Goal: Task Accomplishment & Management: Use online tool/utility

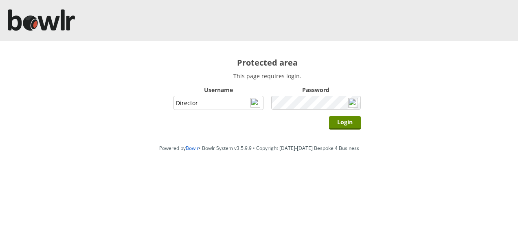
type input "Director"
click at [342, 120] on input "Login" at bounding box center [345, 122] width 32 height 13
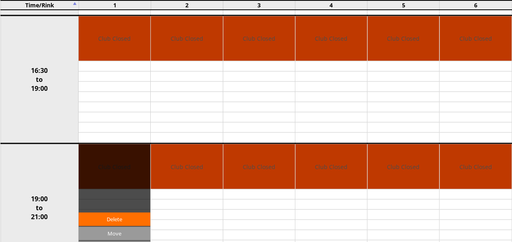
scroll to position [652, 0]
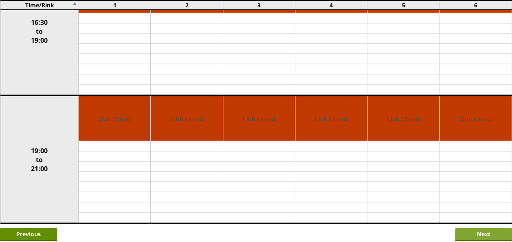
click at [463, 228] on input "Next" at bounding box center [483, 234] width 57 height 13
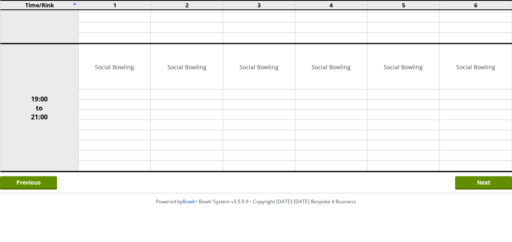
scroll to position [704, 0]
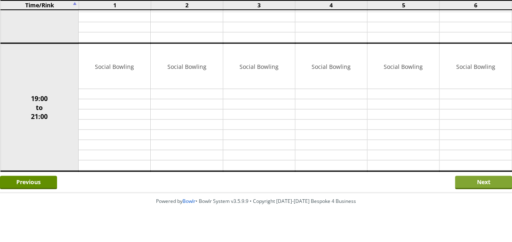
click at [467, 176] on input "Next" at bounding box center [483, 182] width 57 height 13
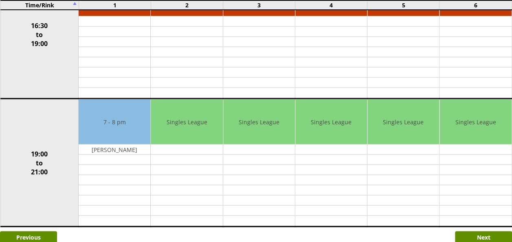
scroll to position [692, 0]
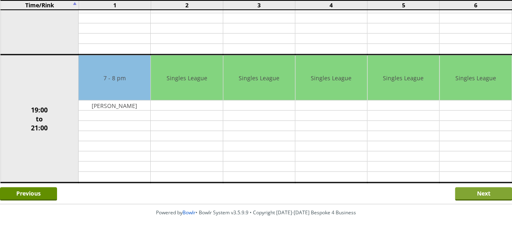
click at [471, 187] on input "Next" at bounding box center [483, 193] width 57 height 13
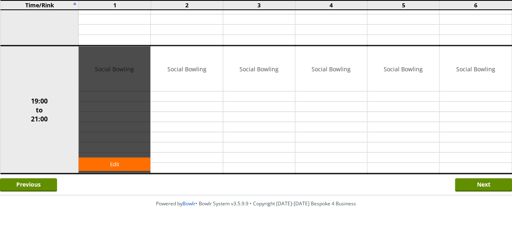
scroll to position [704, 0]
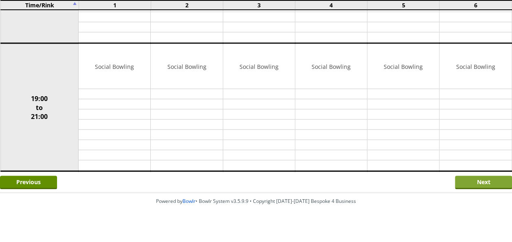
click at [471, 176] on input "Next" at bounding box center [483, 182] width 57 height 13
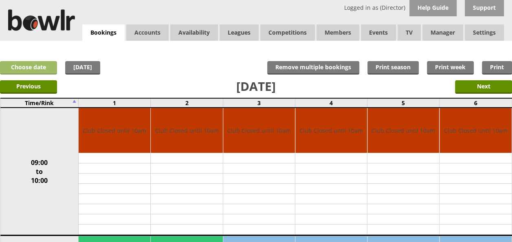
click at [52, 68] on link "Choose date" at bounding box center [28, 67] width 57 height 13
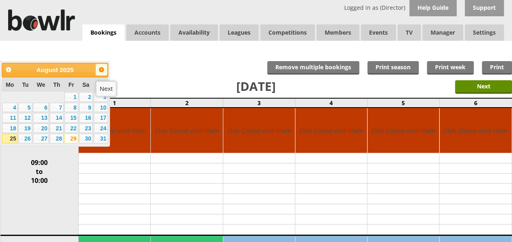
click at [102, 70] on span "Next" at bounding box center [101, 69] width 7 height 7
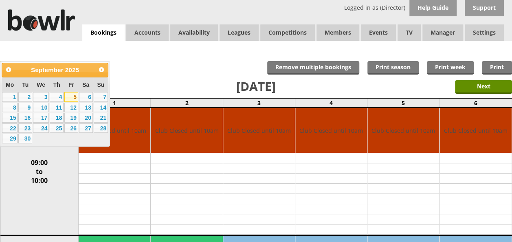
click at [73, 98] on link "5" at bounding box center [71, 97] width 14 height 10
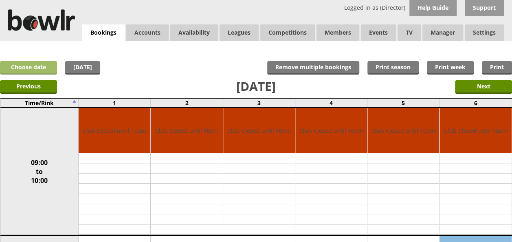
click at [42, 66] on link "Choose date" at bounding box center [28, 67] width 57 height 13
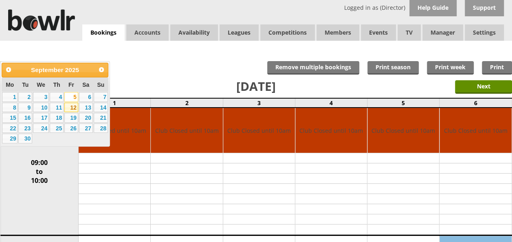
click at [73, 108] on link "12" at bounding box center [71, 108] width 14 height 10
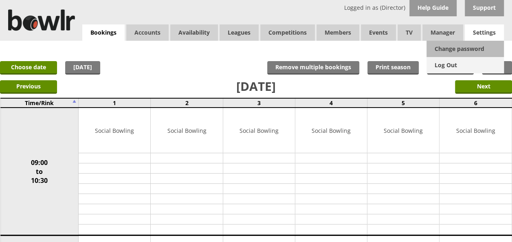
click at [454, 63] on link "Log Out" at bounding box center [464, 65] width 77 height 16
